Goal: Find specific page/section: Find specific page/section

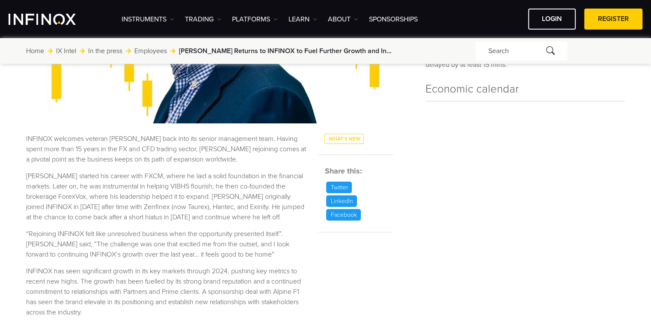
scroll to position [260, 0]
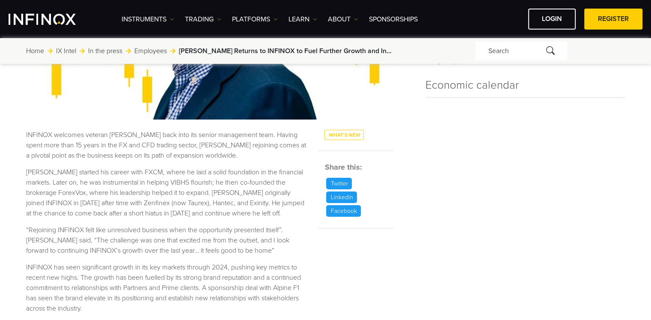
click at [437, 152] on div "See live prices Forex Indices Sell Buy AUDCAD 0.90594 0.90767 AUDCHF" at bounding box center [526, 114] width 200 height 579
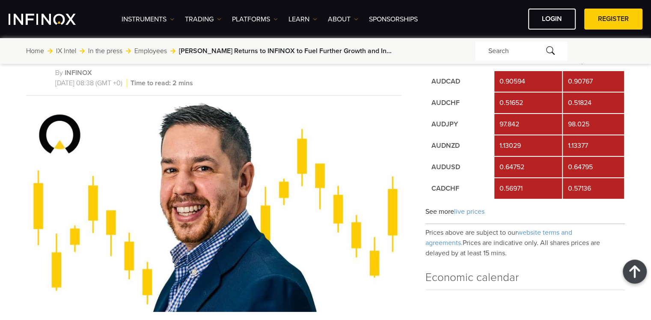
scroll to position [0, 0]
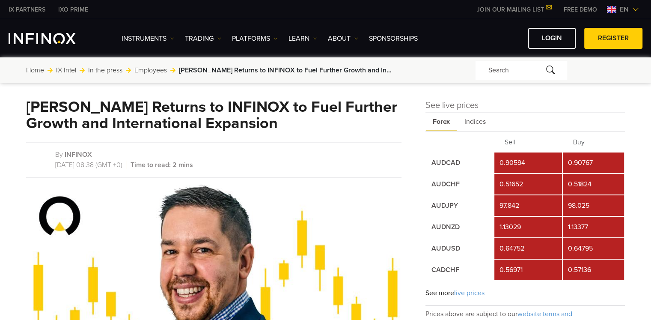
click at [155, 71] on link "Employees" at bounding box center [150, 70] width 33 height 10
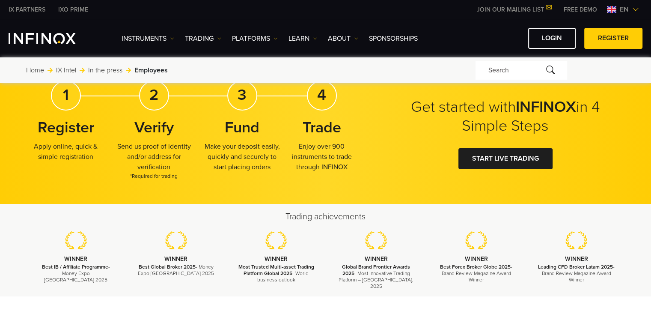
click at [651, 17] on html "IX PARTNERS IXO PRIME JOIN OUR MAILING LIST Never Miss a Trading Opportunity wi…" at bounding box center [325, 293] width 651 height 587
